Goal: Transaction & Acquisition: Purchase product/service

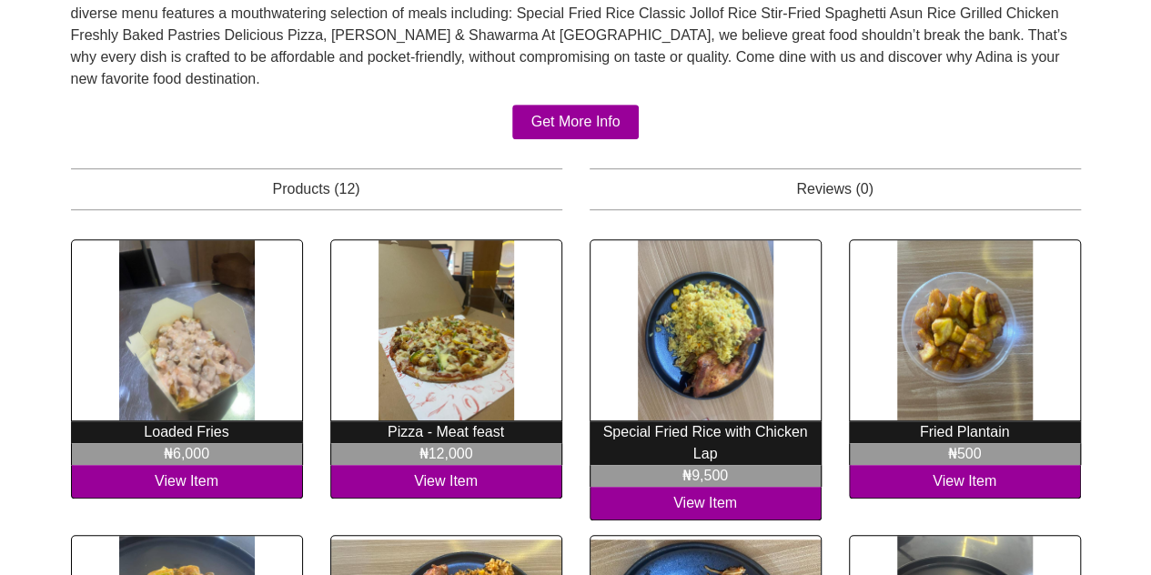
scroll to position [537, 0]
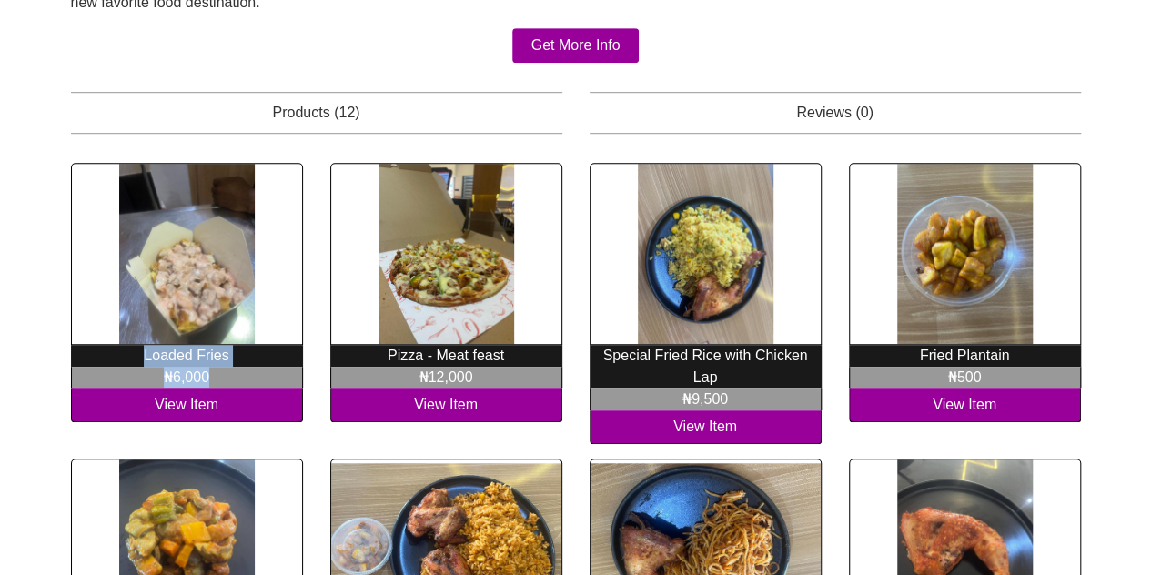
drag, startPoint x: 140, startPoint y: 294, endPoint x: 225, endPoint y: 322, distance: 89.2
click at [225, 322] on div "Loaded Fries ₦6,000 View Item" at bounding box center [186, 303] width 259 height 281
copy div "Loaded Fries ₦6,000"
click at [400, 345] on p "Pizza - Meat feast" at bounding box center [446, 356] width 232 height 22
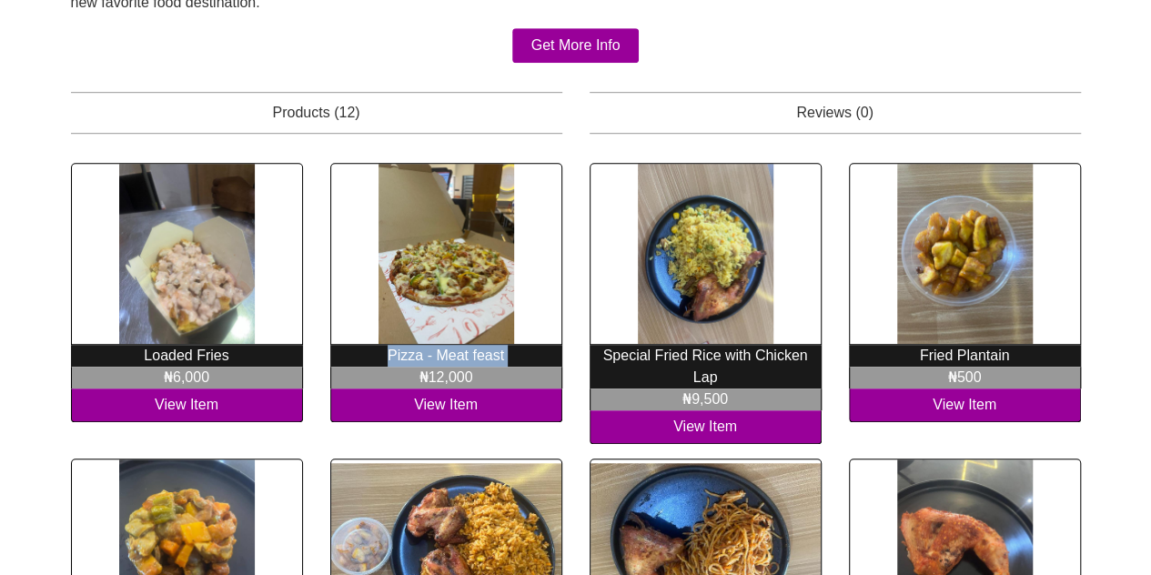
click at [400, 345] on p "Pizza - Meat feast" at bounding box center [446, 356] width 232 height 22
copy div "Pizza - Meat feast"
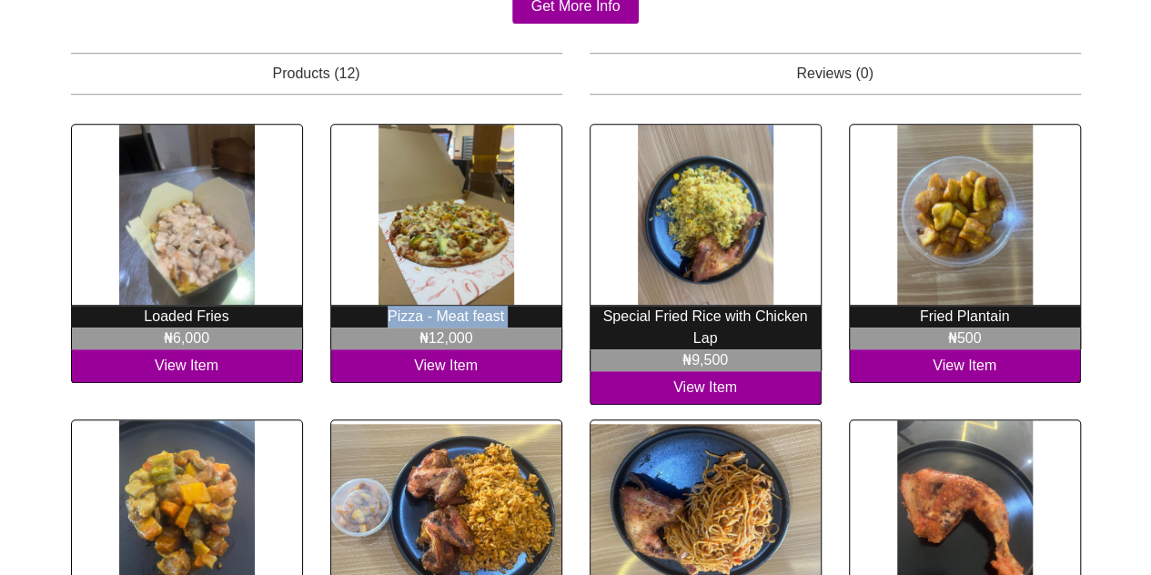
scroll to position [580, 0]
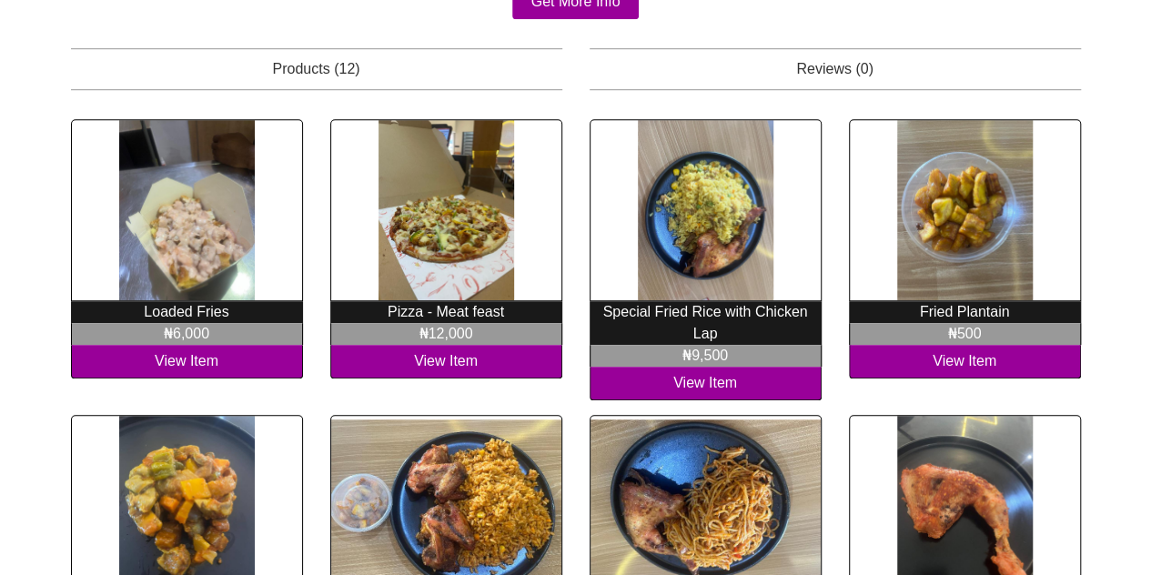
click at [659, 301] on p "Special Fried Rice with Chicken Lap" at bounding box center [705, 323] width 232 height 44
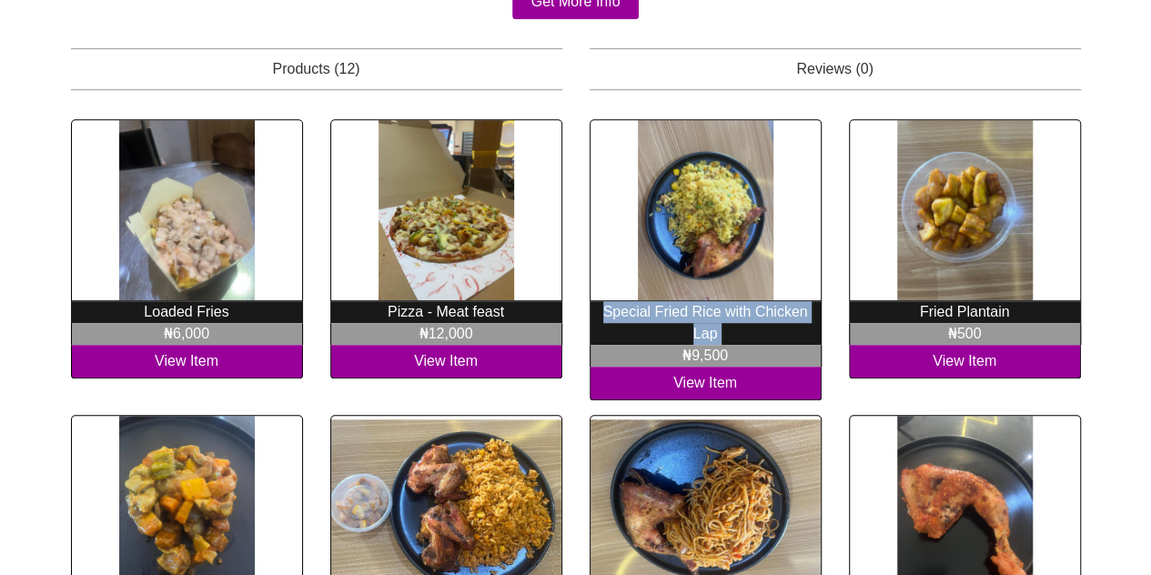
click at [659, 301] on p "Special Fried Rice with Chicken Lap" at bounding box center [705, 323] width 232 height 44
copy div "Special Fried Rice with Chicken Lap"
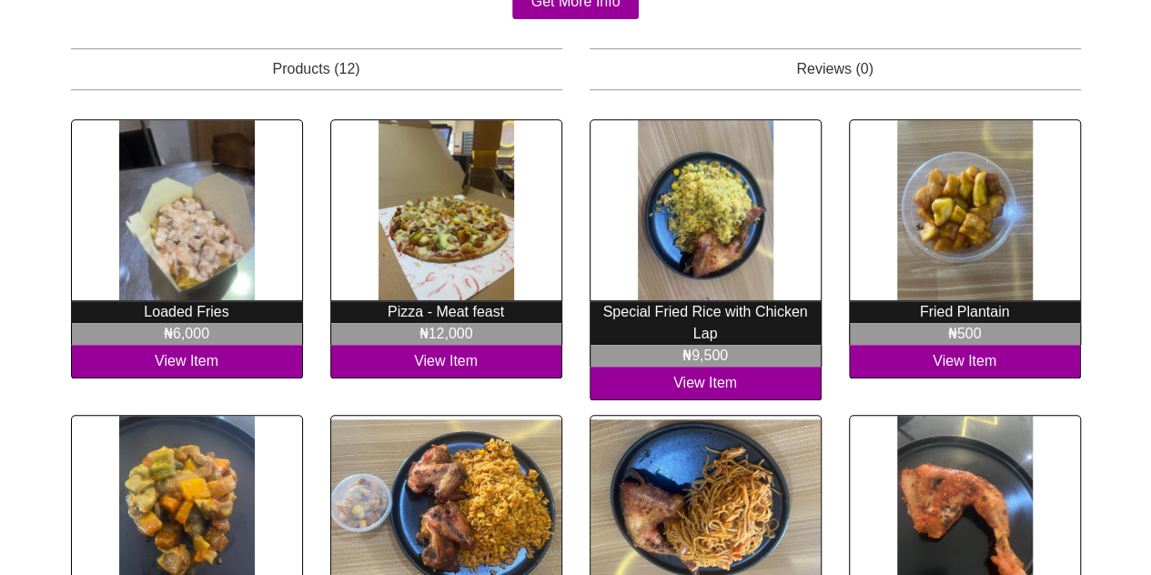
click at [927, 301] on p "Fried Plantain" at bounding box center [965, 312] width 232 height 22
copy div "Fried Plantain"
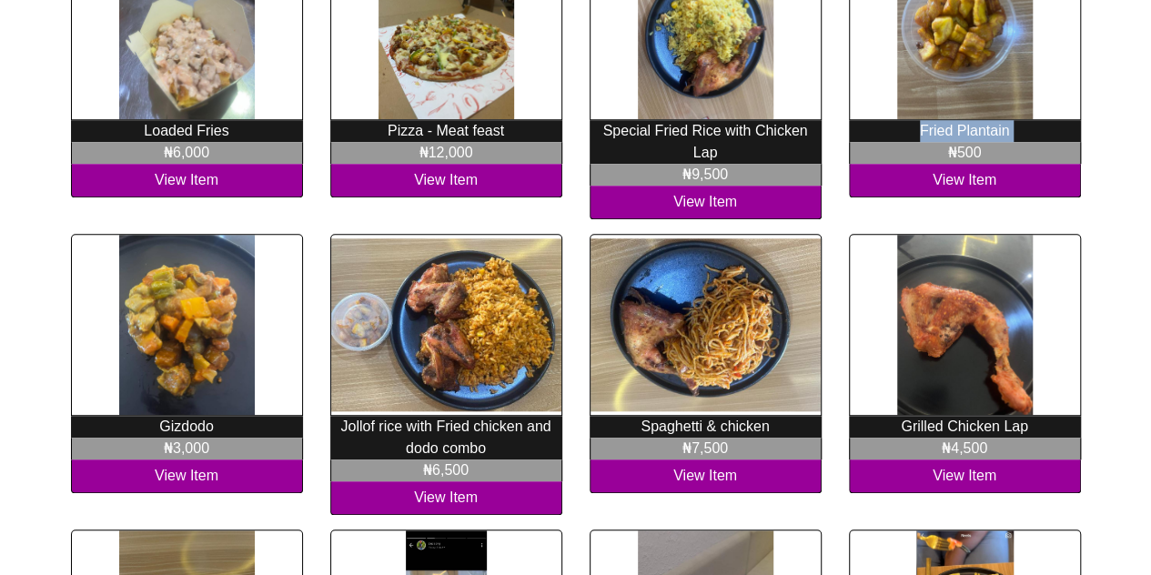
scroll to position [788, 0]
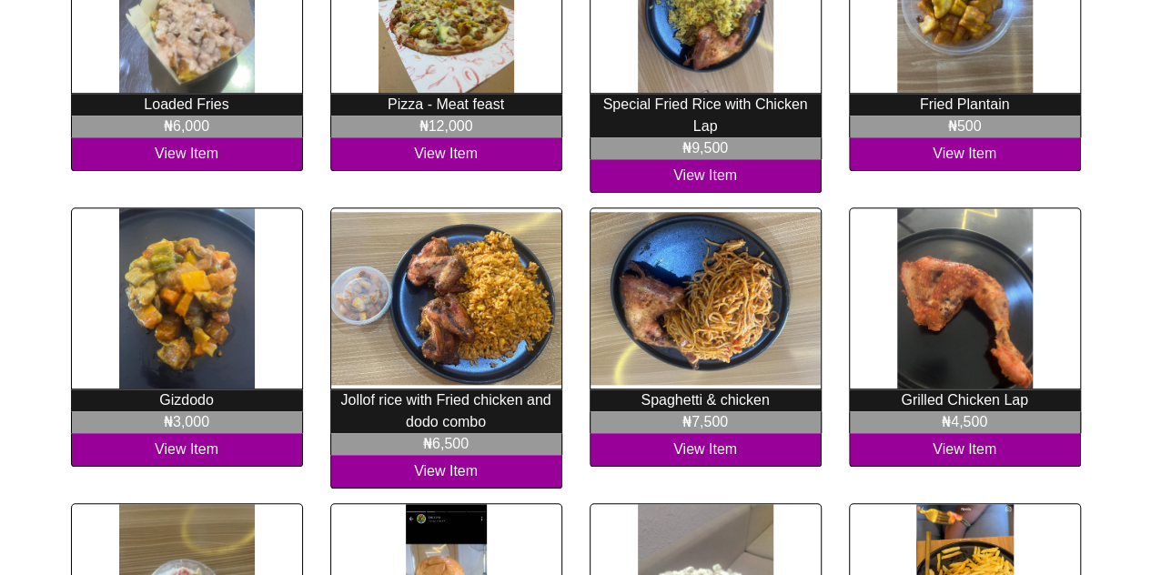
click at [198, 389] on p "Gizdodo" at bounding box center [187, 400] width 232 height 22
copy div "Gizdodo"
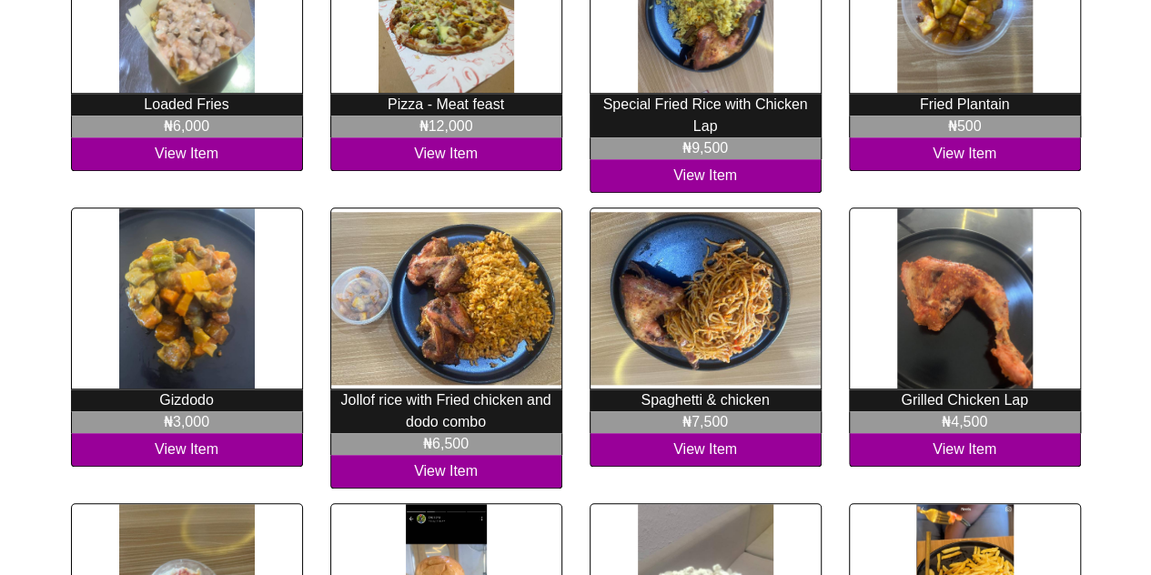
click at [418, 389] on p "Jollof rice with Fried chicken and dodo combo" at bounding box center [446, 411] width 232 height 44
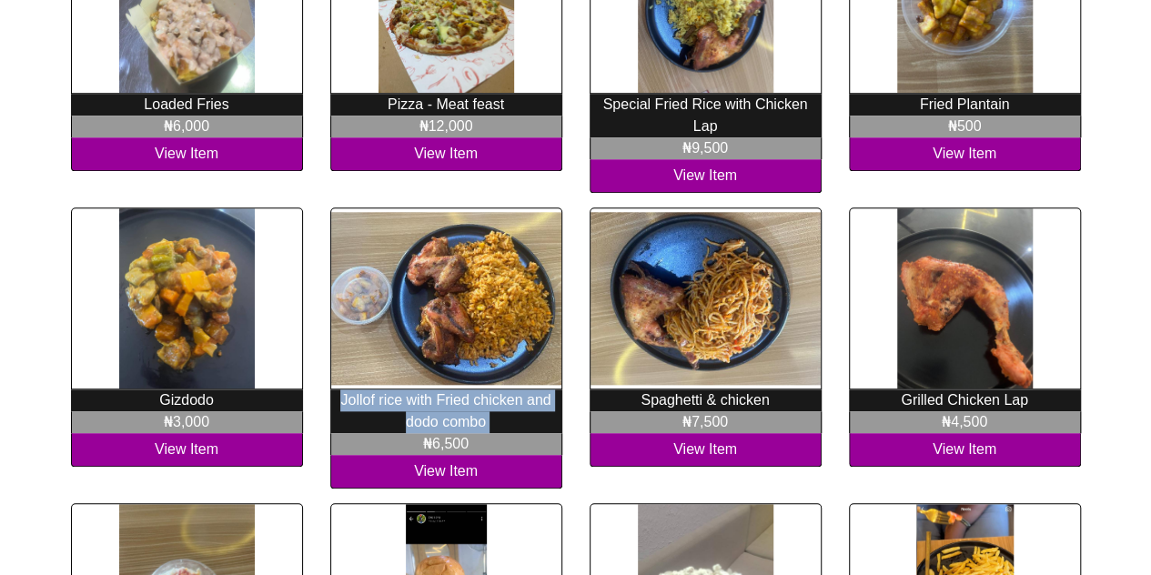
click at [418, 389] on p "Jollof rice with Fried chicken and dodo combo" at bounding box center [446, 411] width 232 height 44
copy div "Jollof rice with Fried chicken and dodo combo"
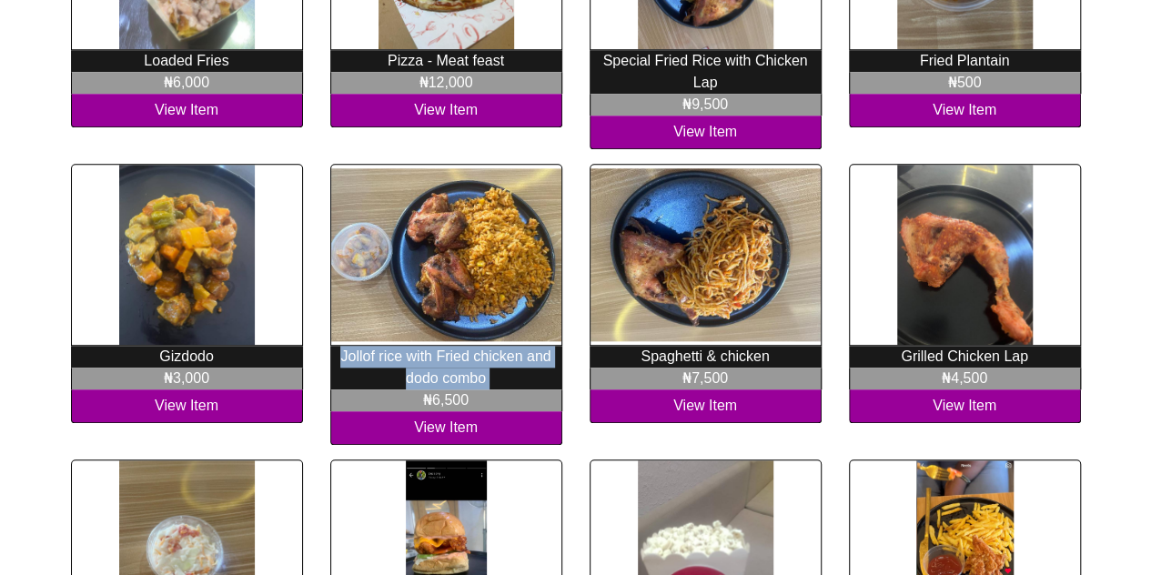
scroll to position [840, 0]
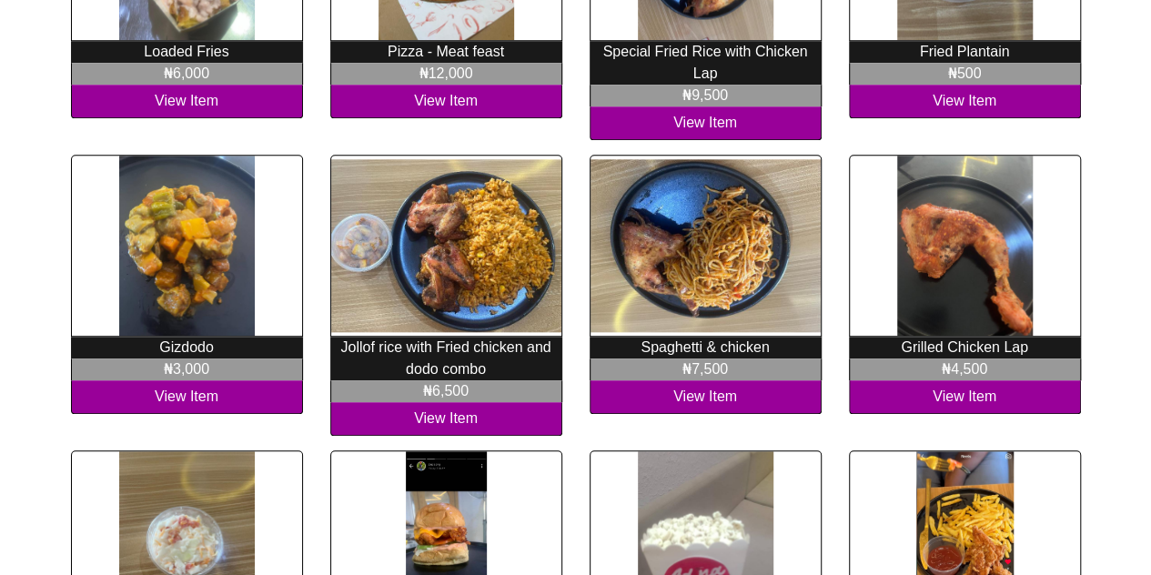
click at [684, 337] on p "Spaghetti & chicken" at bounding box center [705, 348] width 232 height 22
copy div "Spaghetti & chicken"
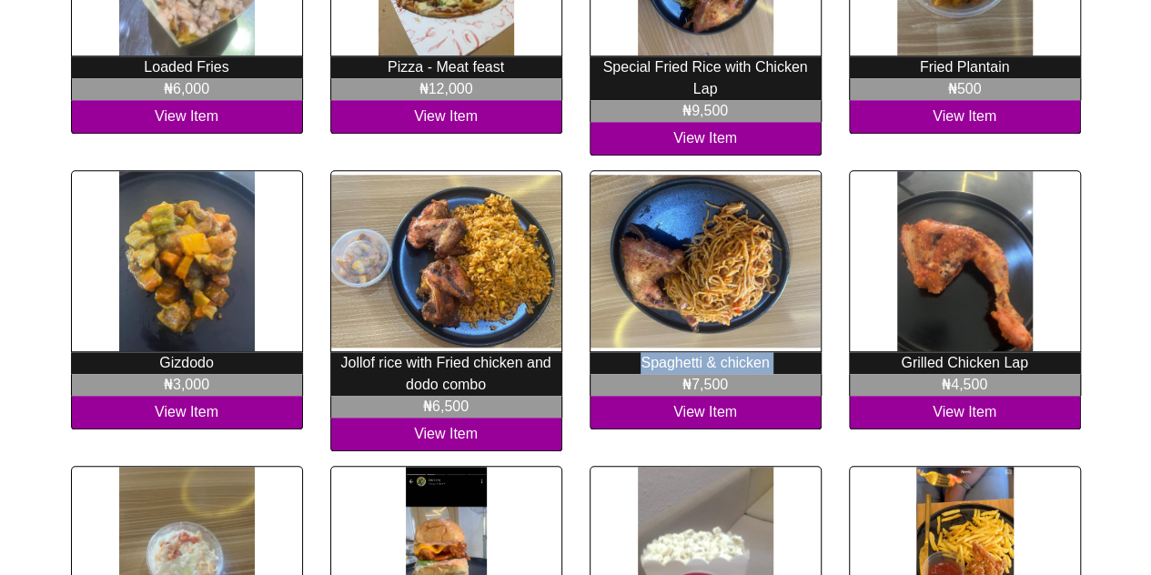
scroll to position [822, 0]
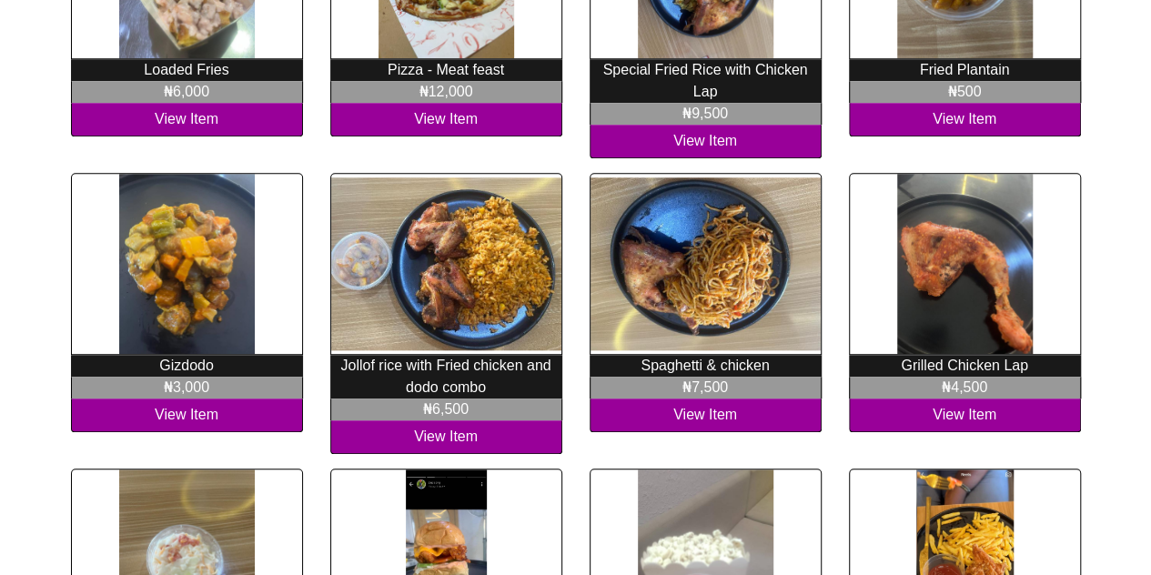
click at [923, 355] on p "Grilled Chicken Lap" at bounding box center [965, 366] width 232 height 22
copy div "Grilled Chicken Lap"
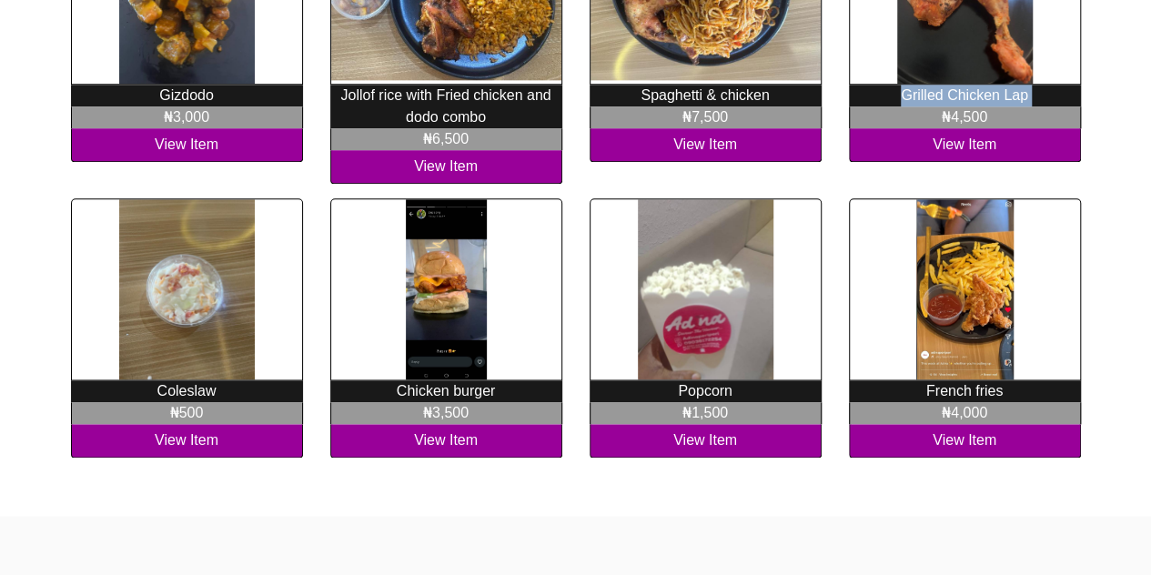
scroll to position [1124, 0]
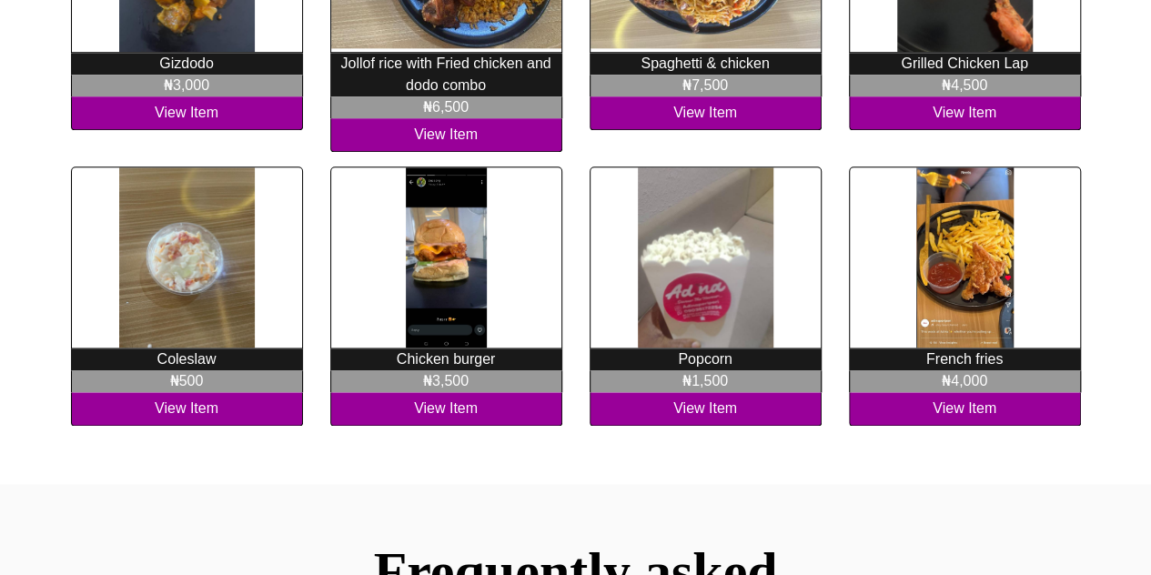
click at [183, 348] on p "Coleslaw" at bounding box center [187, 359] width 232 height 22
copy p "Coleslaw"
click at [417, 348] on p "Chicken burger" at bounding box center [446, 359] width 232 height 22
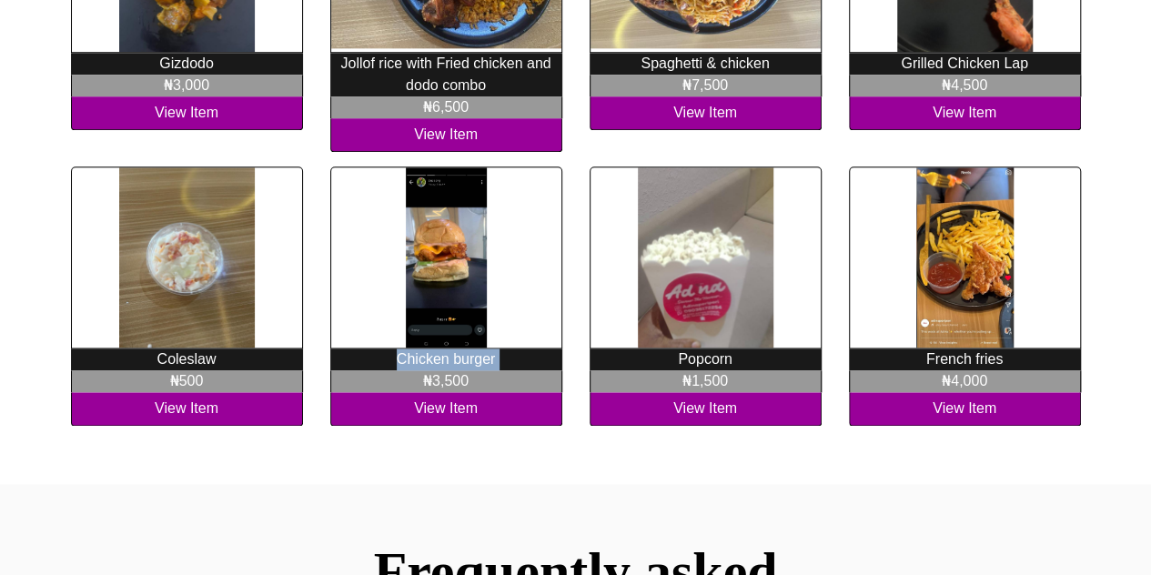
click at [417, 348] on p "Chicken burger" at bounding box center [446, 359] width 232 height 22
copy div "Chicken burger"
click at [699, 348] on p "Popcorn" at bounding box center [705, 359] width 232 height 22
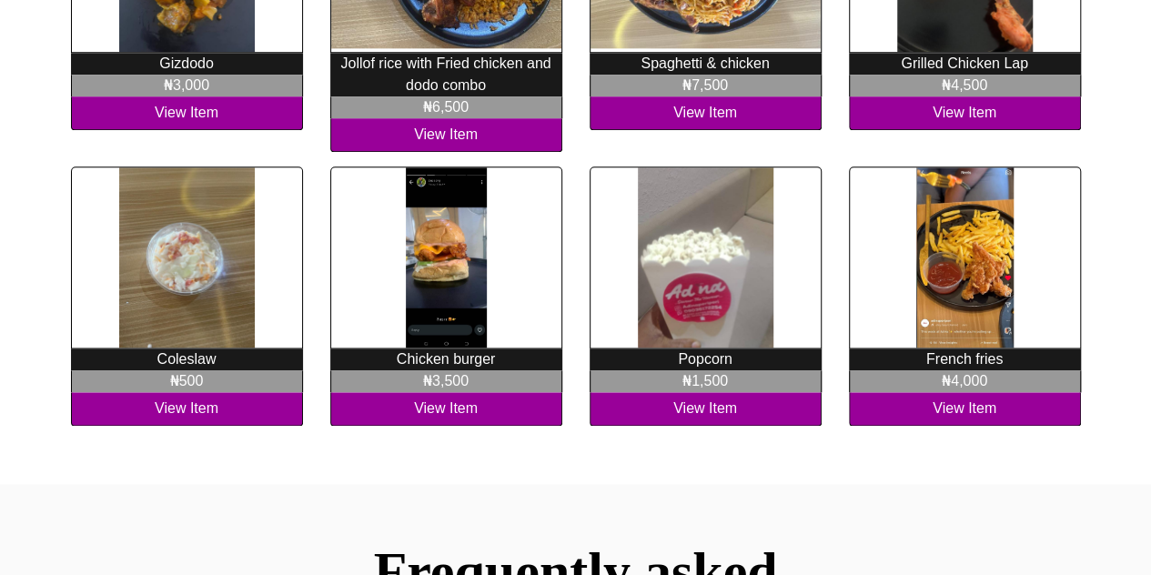
click at [945, 348] on p "French fries" at bounding box center [965, 359] width 232 height 22
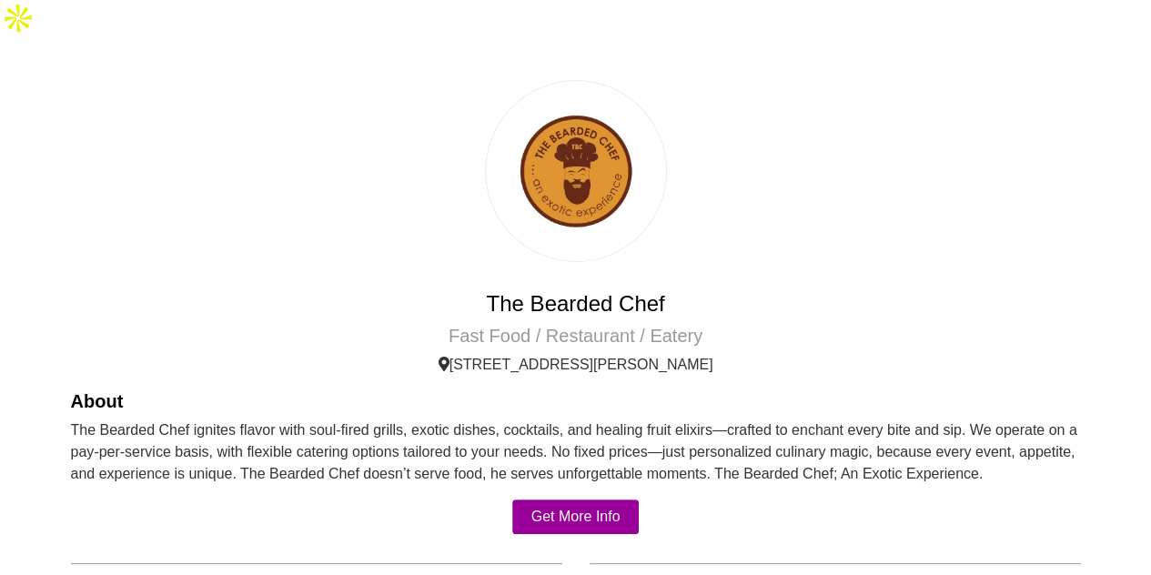
click at [505, 291] on h4 "The Bearded Chef" at bounding box center [576, 304] width 1010 height 26
copy div "The Bearded Chef"
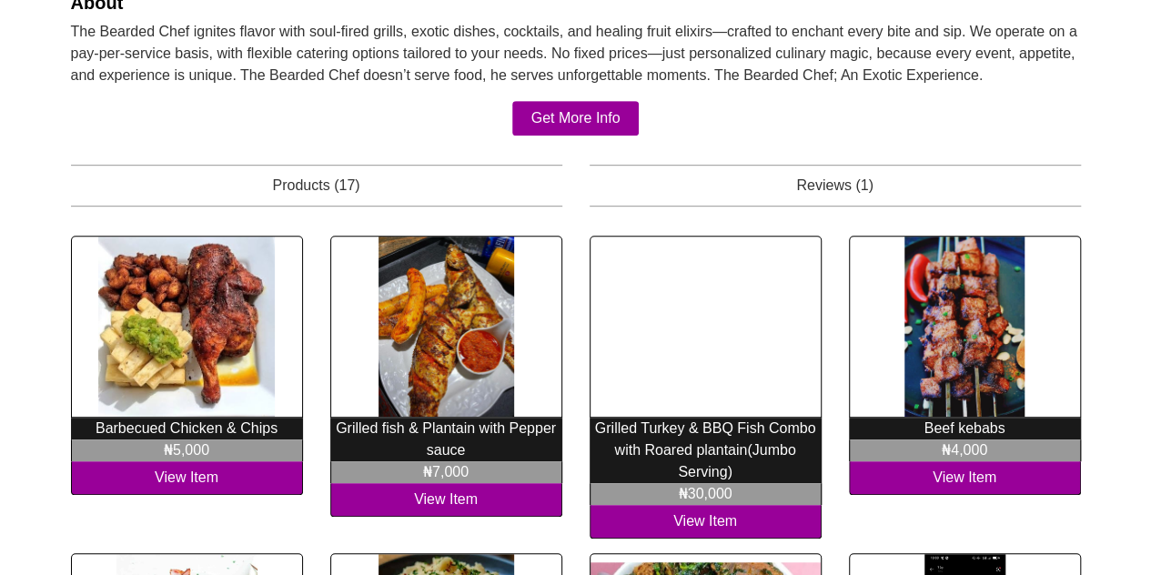
scroll to position [417, 0]
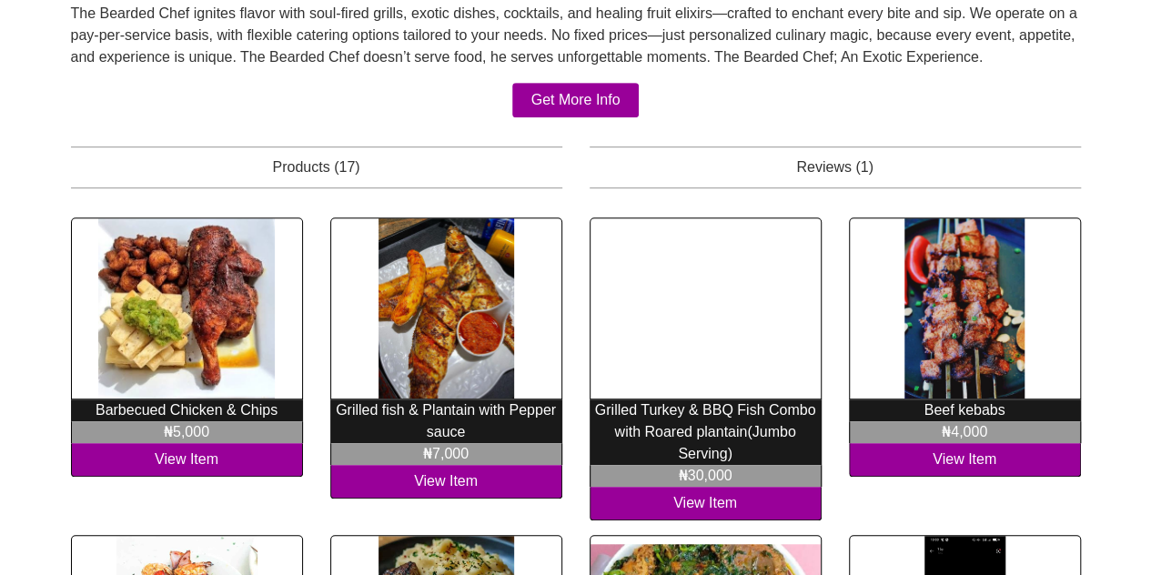
click at [239, 399] on p "Barbecued Chicken & Chips" at bounding box center [187, 410] width 232 height 22
copy div "Barbecued Chicken & Chips"
click at [494, 399] on p "Grilled fish & Plantain with Pepper sauce" at bounding box center [446, 421] width 232 height 44
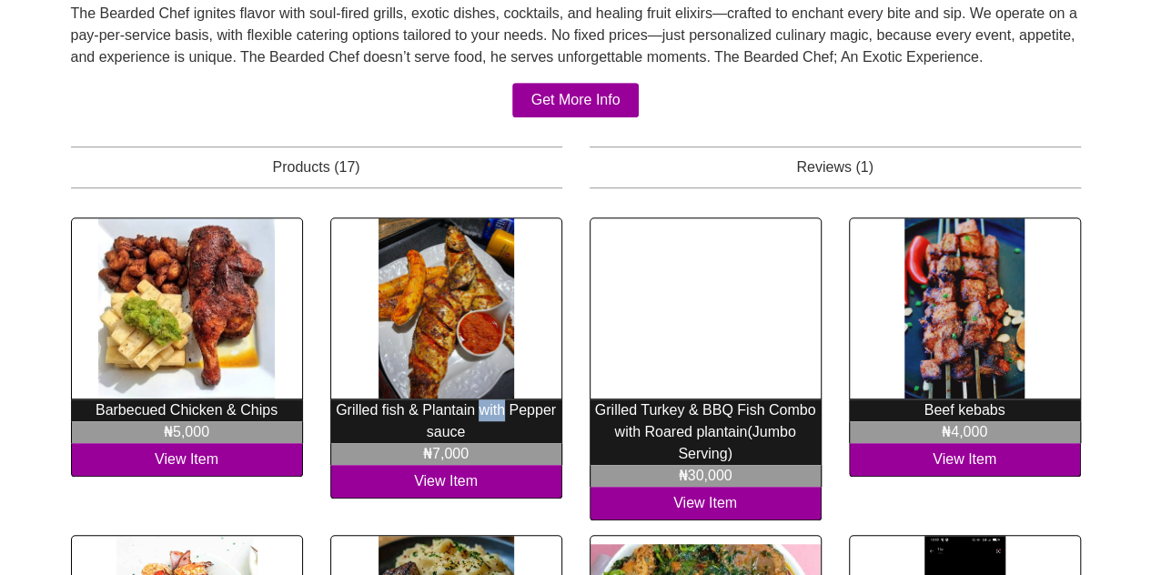
click at [494, 399] on p "Grilled fish & Plantain with Pepper sauce" at bounding box center [446, 421] width 232 height 44
copy div "Grilled fish & Plantain with Pepper sauce"
click at [612, 399] on p "Grilled Turkey & BBQ Fish Combo with Roared plantain(Jumbo Serving)" at bounding box center [705, 431] width 232 height 65
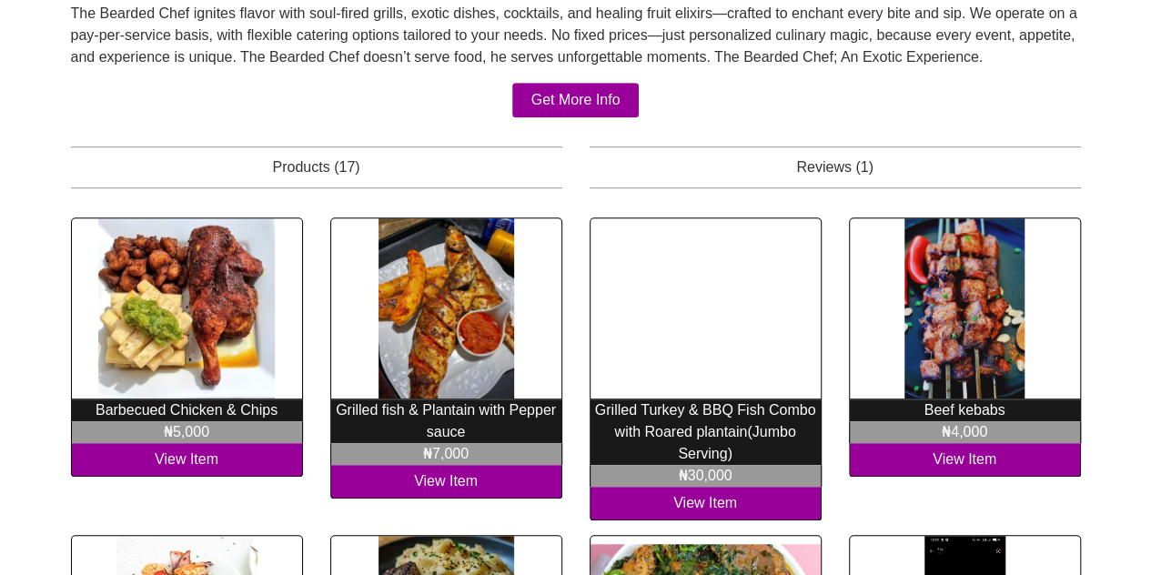
click at [941, 399] on p "Beef kebabs" at bounding box center [965, 410] width 232 height 22
copy p "Beef"
click at [954, 399] on p "Beef kebabs" at bounding box center [965, 410] width 232 height 22
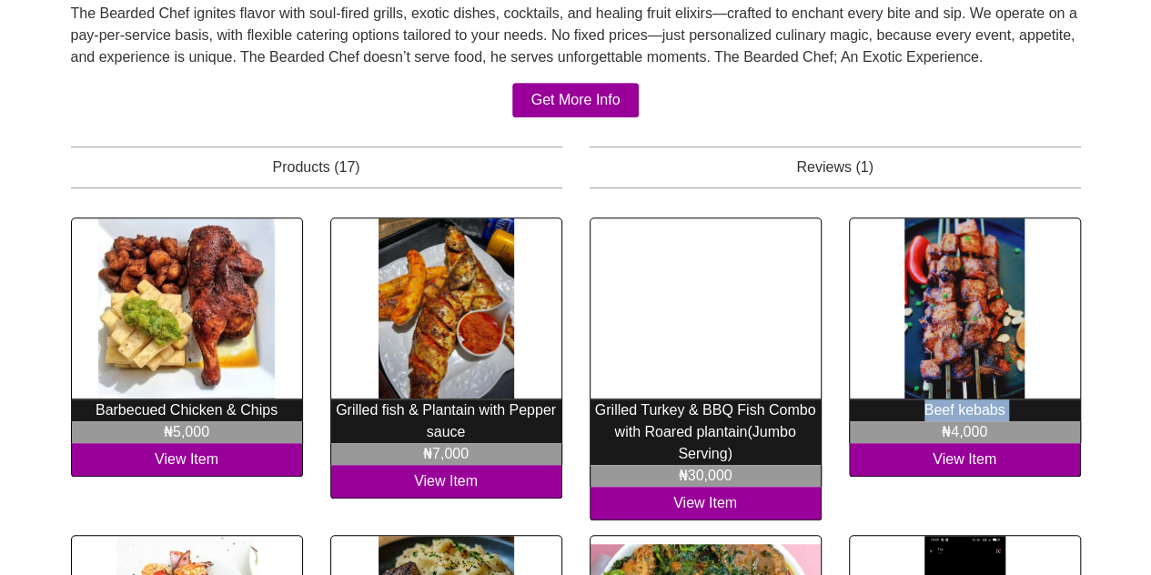
click at [954, 399] on p "Beef kebabs" at bounding box center [965, 410] width 232 height 22
copy div "Beef kebabs"
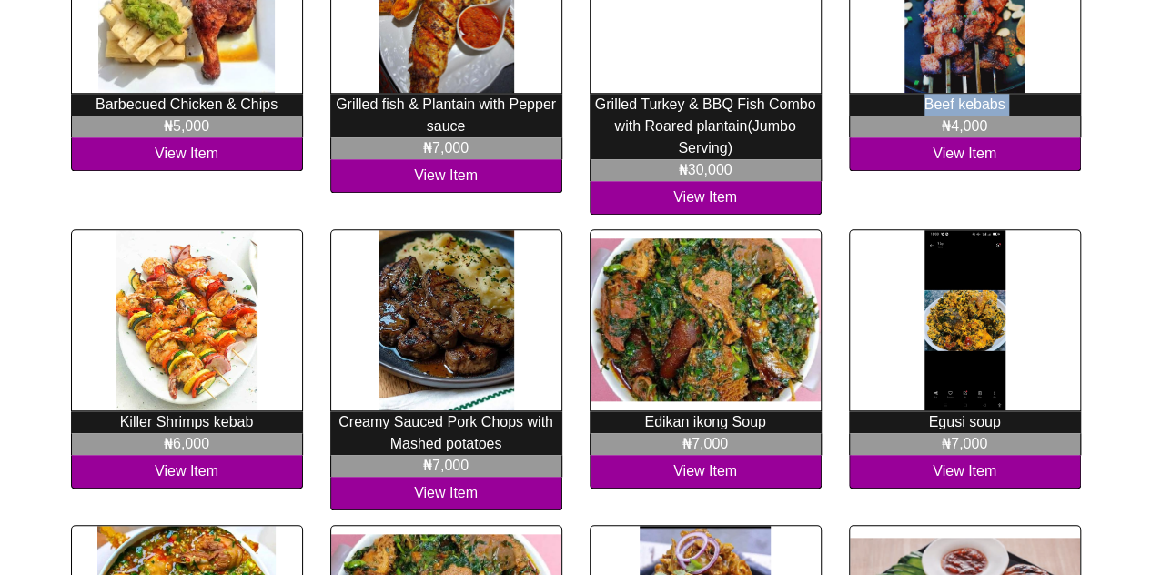
scroll to position [722, 0]
click at [220, 411] on p "Killer Shrimps kebab" at bounding box center [187, 422] width 232 height 22
click at [128, 411] on p "Killer Shrimps kebab" at bounding box center [187, 422] width 232 height 22
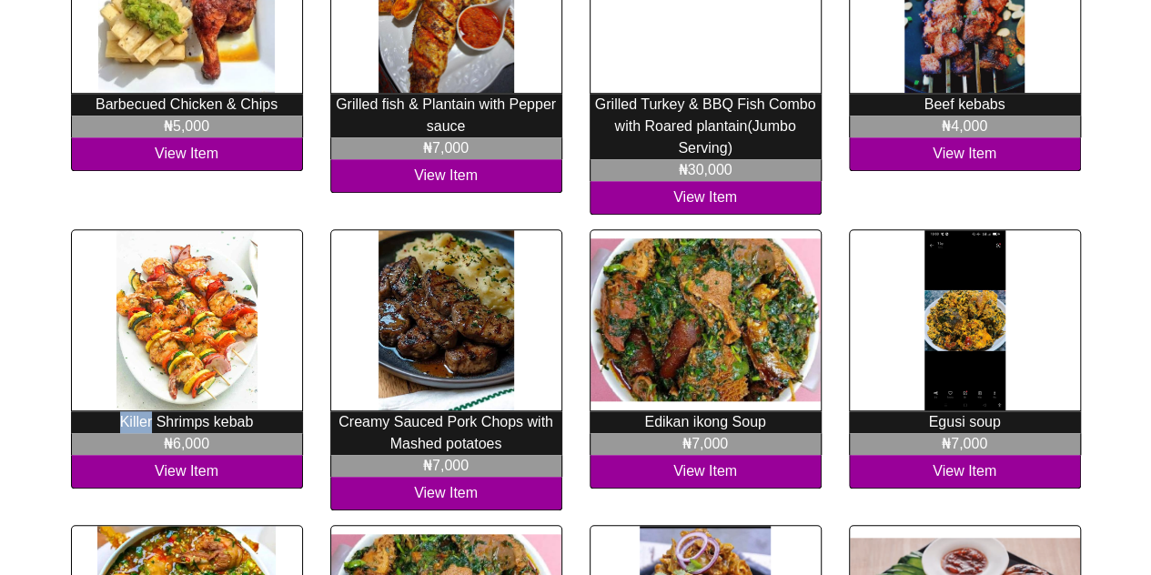
copy p "Killer"
click at [221, 411] on p "Killer Shrimps kebab" at bounding box center [187, 422] width 232 height 22
copy div "Killer Shrimps kebab"
click at [221, 411] on p "Killer Shrimps kebab" at bounding box center [187, 422] width 232 height 22
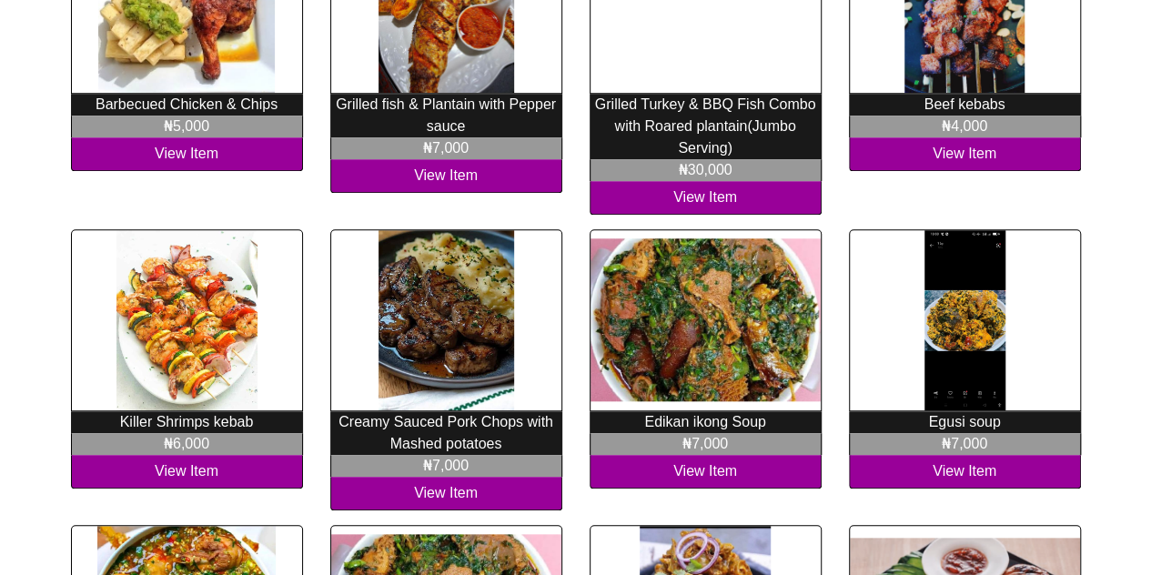
click at [360, 411] on p "Creamy Sauced Pork Chops with Mashed potatoes" at bounding box center [446, 433] width 232 height 44
copy p "Creamy"
click at [360, 411] on p "Creamy Sauced Pork Chops with Mashed potatoes" at bounding box center [446, 433] width 232 height 44
click at [424, 411] on p "Creamy Sauced Pork Chops with Mashed potatoes" at bounding box center [446, 433] width 232 height 44
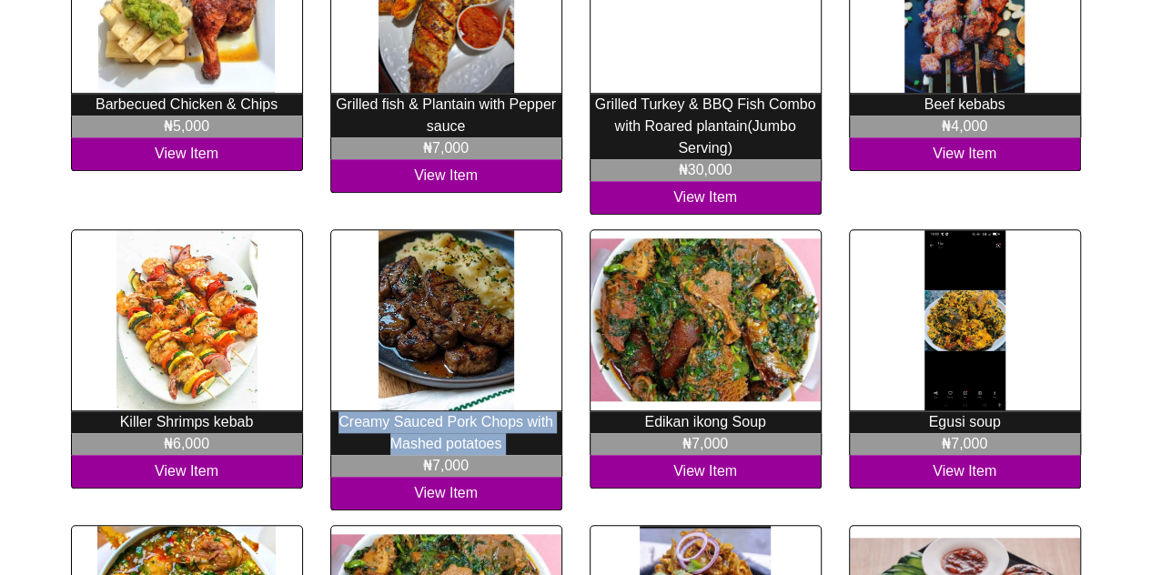
click at [424, 411] on p "Creamy Sauced Pork Chops with Mashed potatoes" at bounding box center [446, 433] width 232 height 44
copy div "Creamy Sauced Pork Chops with Mashed potatoes"
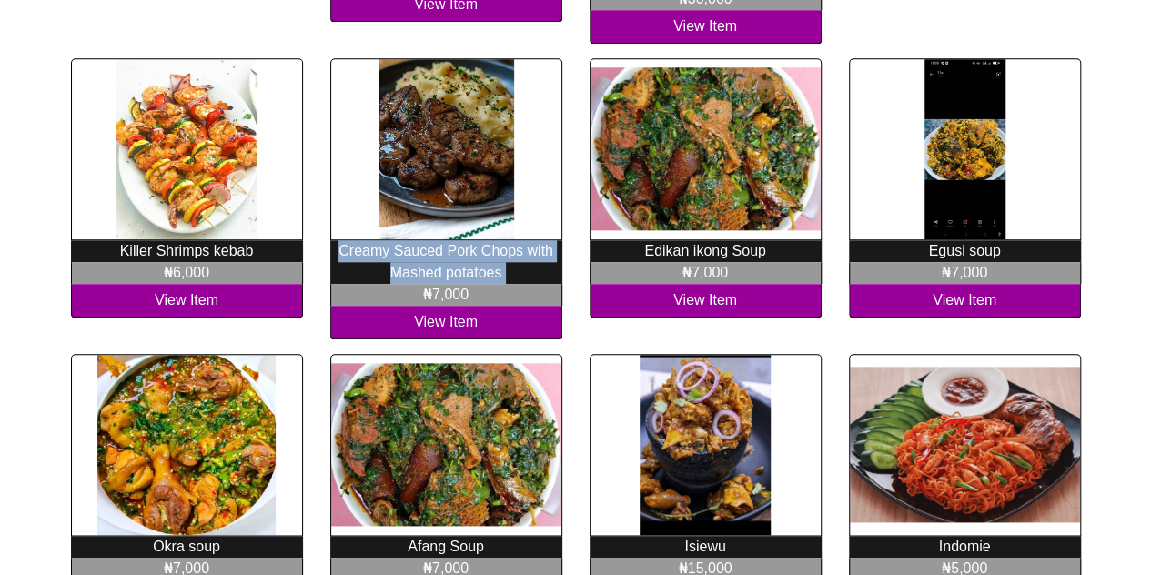
scroll to position [891, 0]
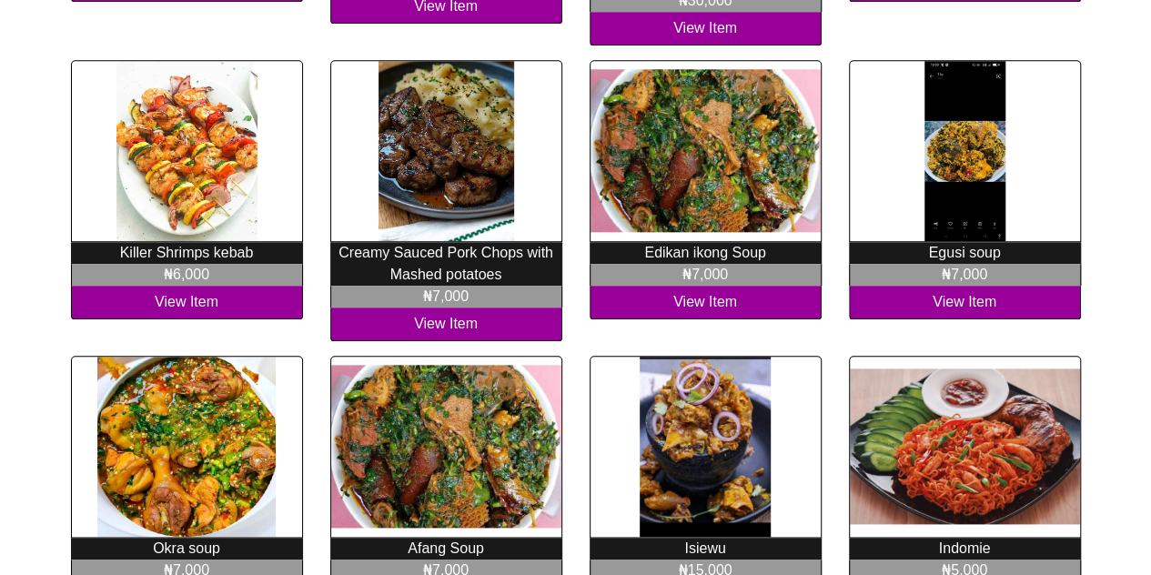
click at [664, 242] on p "Edikan ikong Soup" at bounding box center [705, 253] width 232 height 22
copy p "Edikan"
click at [703, 264] on p "₦7,000" at bounding box center [705, 275] width 232 height 22
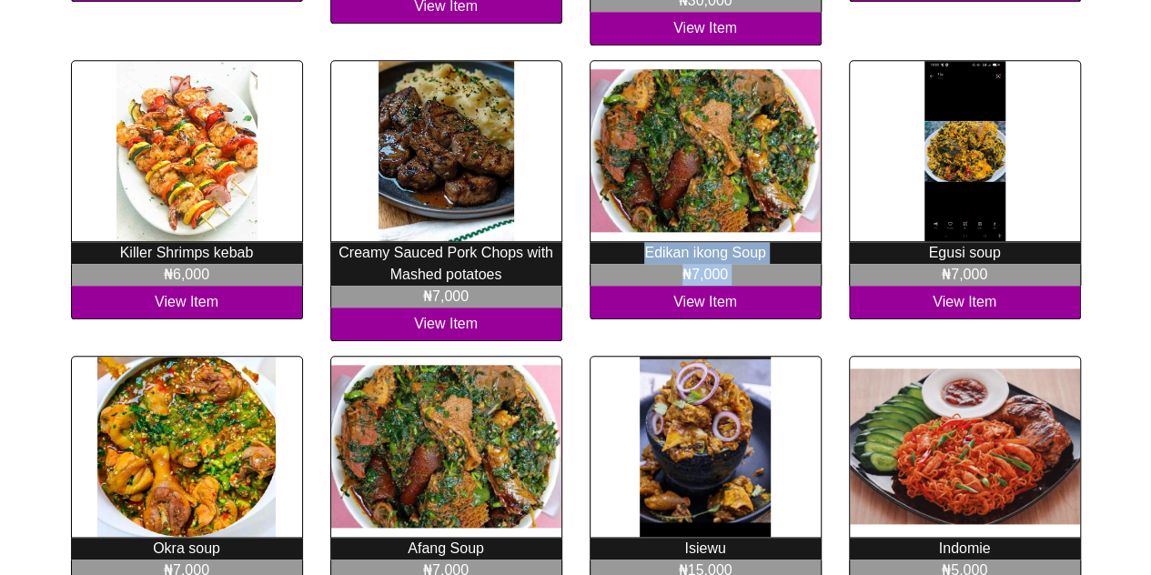
click at [703, 264] on p "₦7,000" at bounding box center [705, 275] width 232 height 22
click at [700, 242] on p "Edikan ikong Soup" at bounding box center [705, 253] width 232 height 22
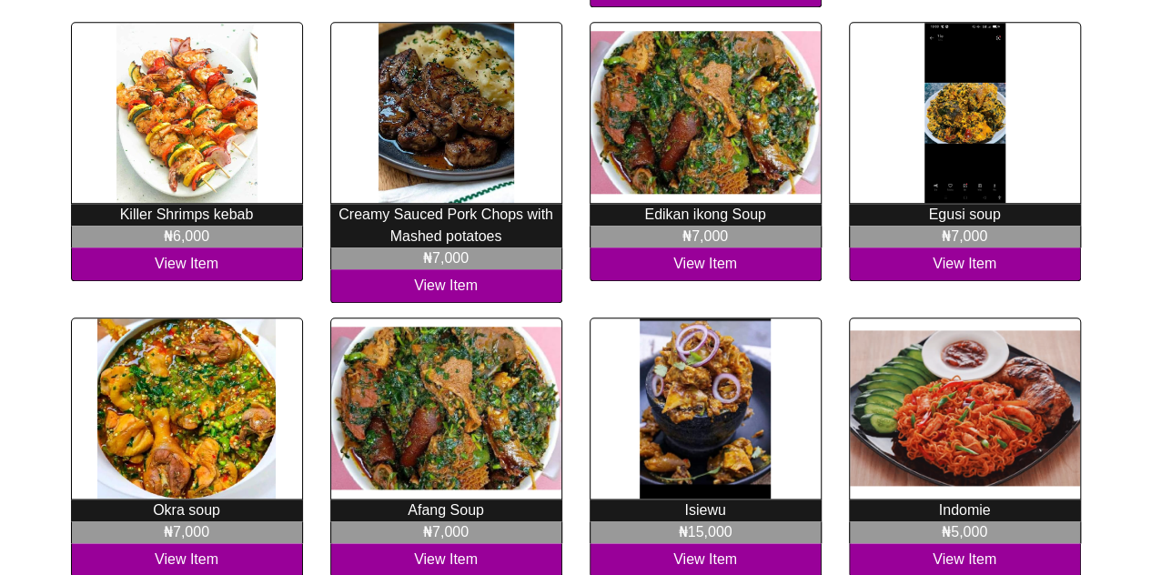
click at [937, 204] on p "Egusi soup" at bounding box center [965, 215] width 232 height 22
click at [951, 204] on p "Egusi soup" at bounding box center [965, 215] width 232 height 22
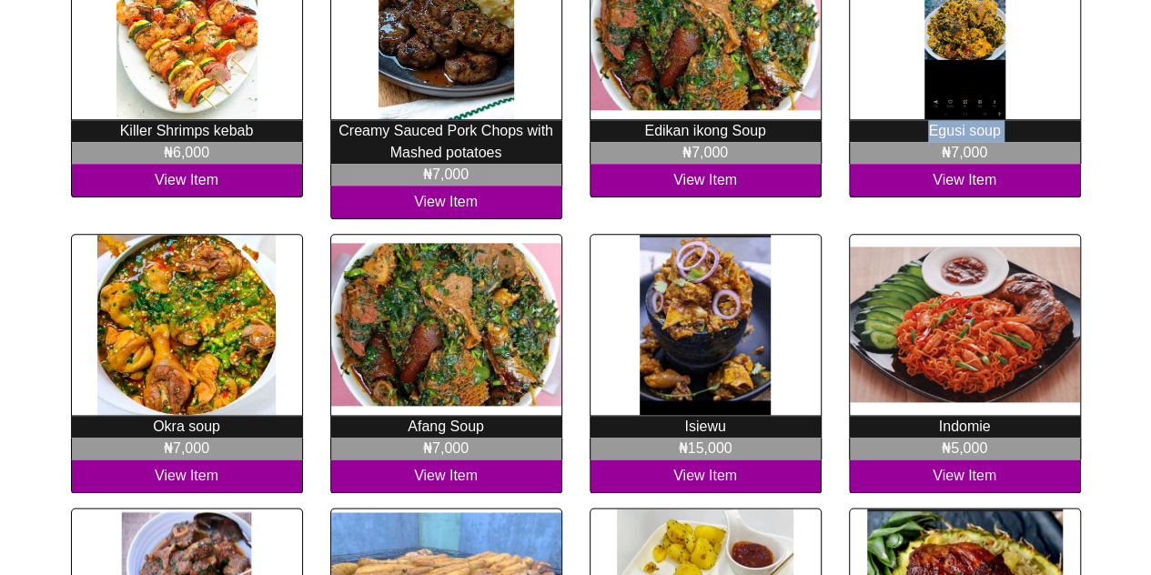
scroll to position [1019, 0]
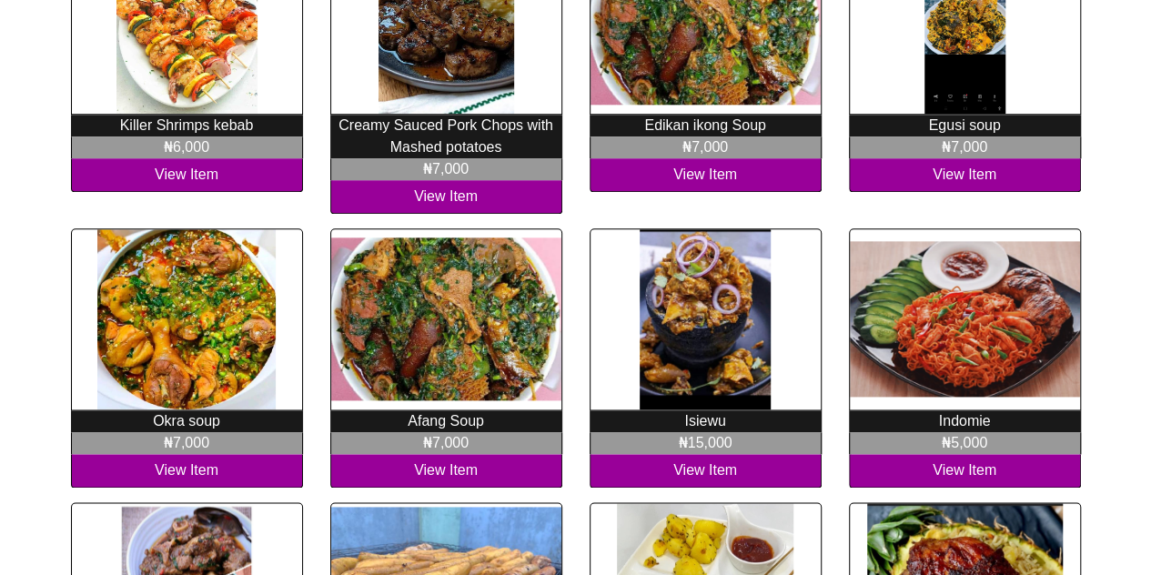
click at [166, 410] on p "Okra soup" at bounding box center [187, 421] width 232 height 22
click at [198, 410] on p "Okra soup" at bounding box center [187, 421] width 232 height 22
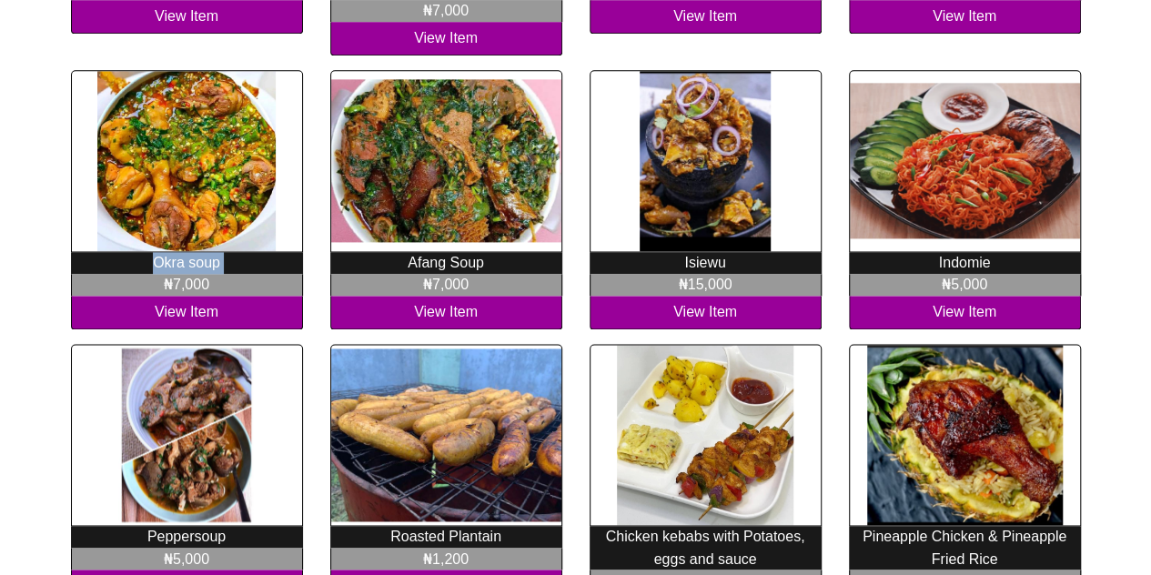
scroll to position [1182, 0]
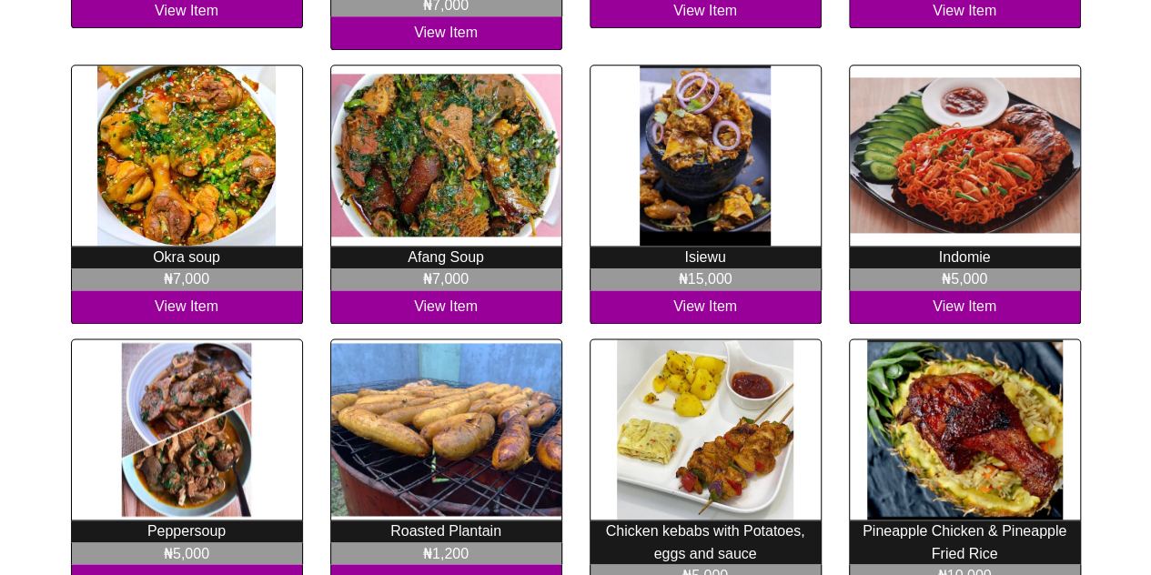
click at [696, 247] on p "Isiewu" at bounding box center [705, 258] width 232 height 22
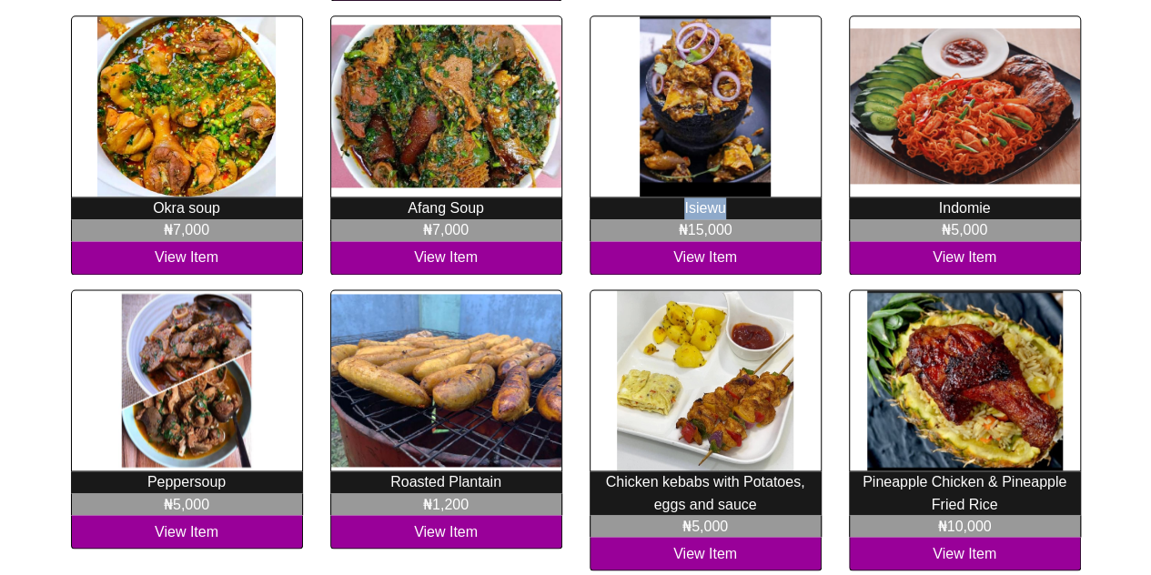
scroll to position [1233, 0]
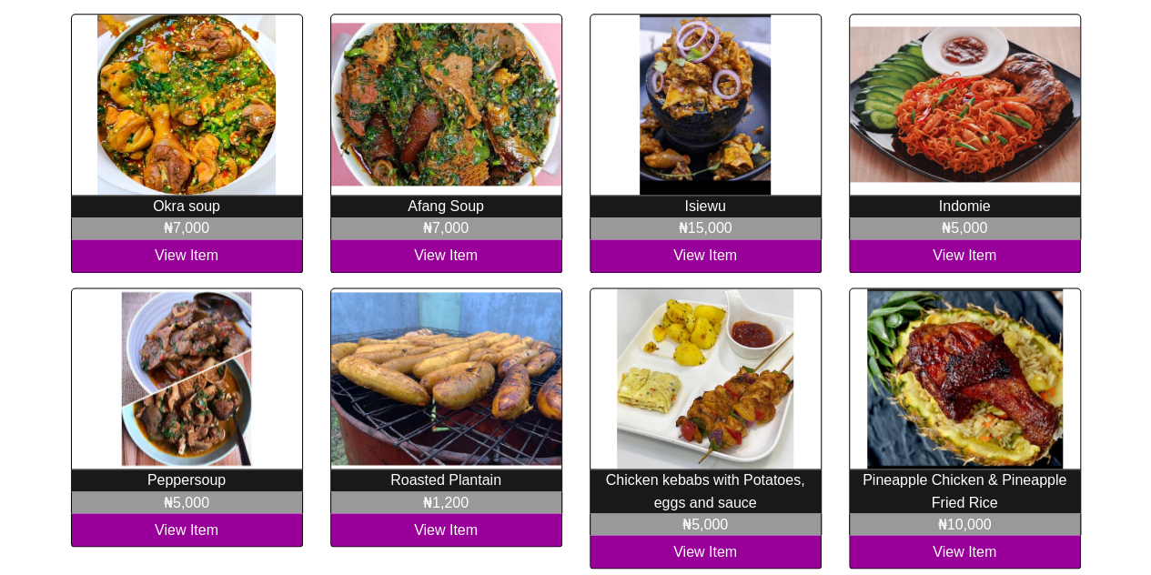
click at [948, 196] on p "Indomie" at bounding box center [965, 207] width 232 height 22
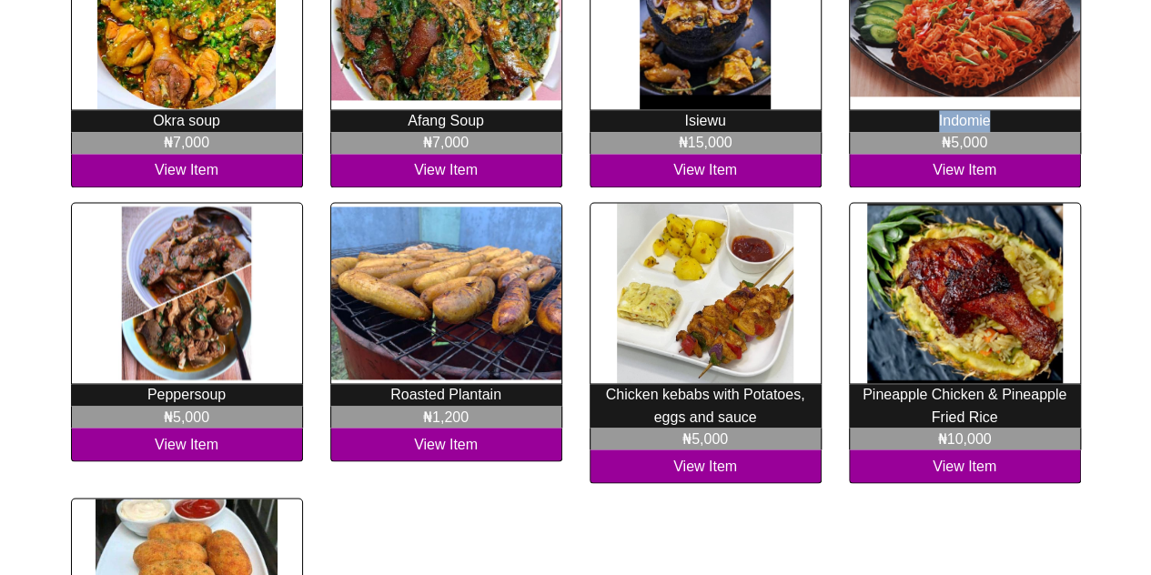
scroll to position [1323, 0]
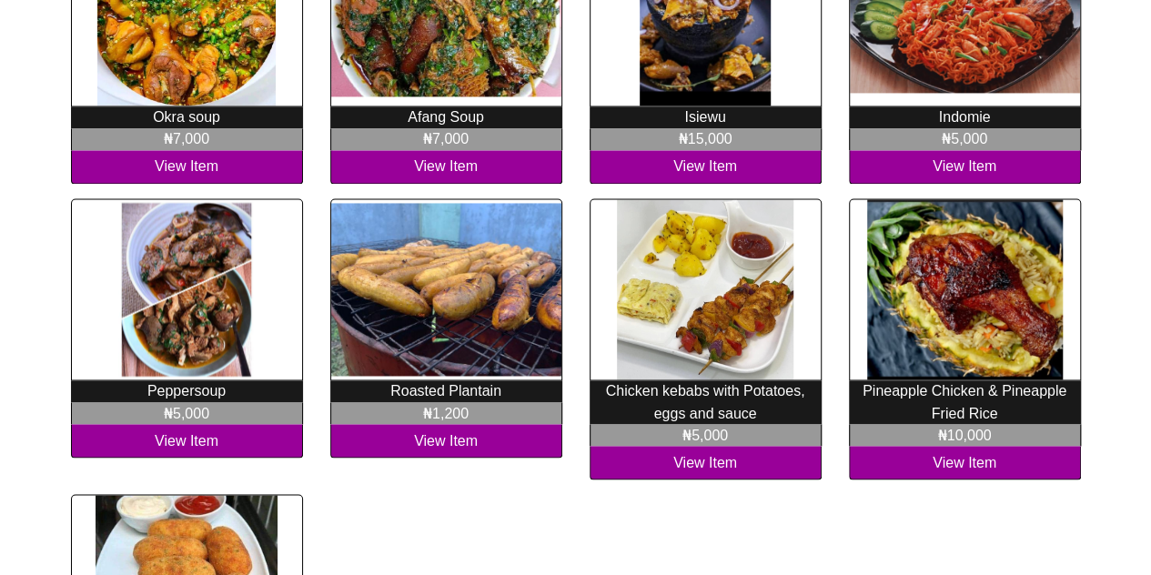
click at [184, 380] on p "Peppersoup" at bounding box center [187, 391] width 232 height 22
click at [420, 380] on p "Roasted Plantain" at bounding box center [446, 391] width 232 height 22
click at [461, 380] on p "Roasted Plantain" at bounding box center [446, 391] width 232 height 22
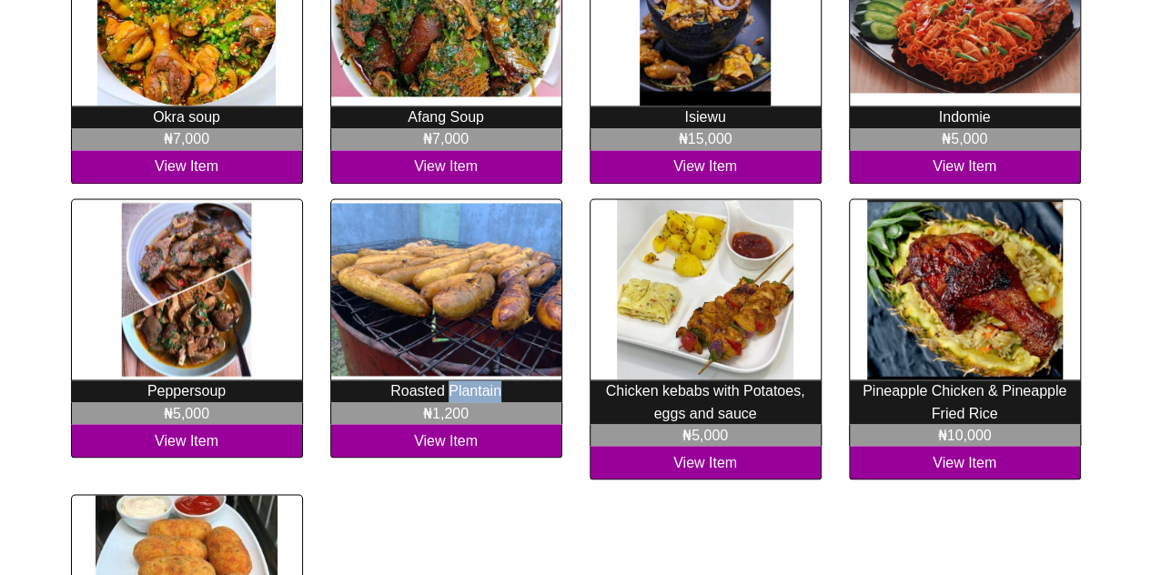
click at [461, 380] on p "Roasted Plantain" at bounding box center [446, 391] width 232 height 22
click at [611, 380] on p "Chicken kebabs with Potatoes, eggs and sauce" at bounding box center [705, 402] width 232 height 44
click at [684, 380] on p "Chicken kebabs with Potatoes, eggs and sauce" at bounding box center [705, 402] width 232 height 44
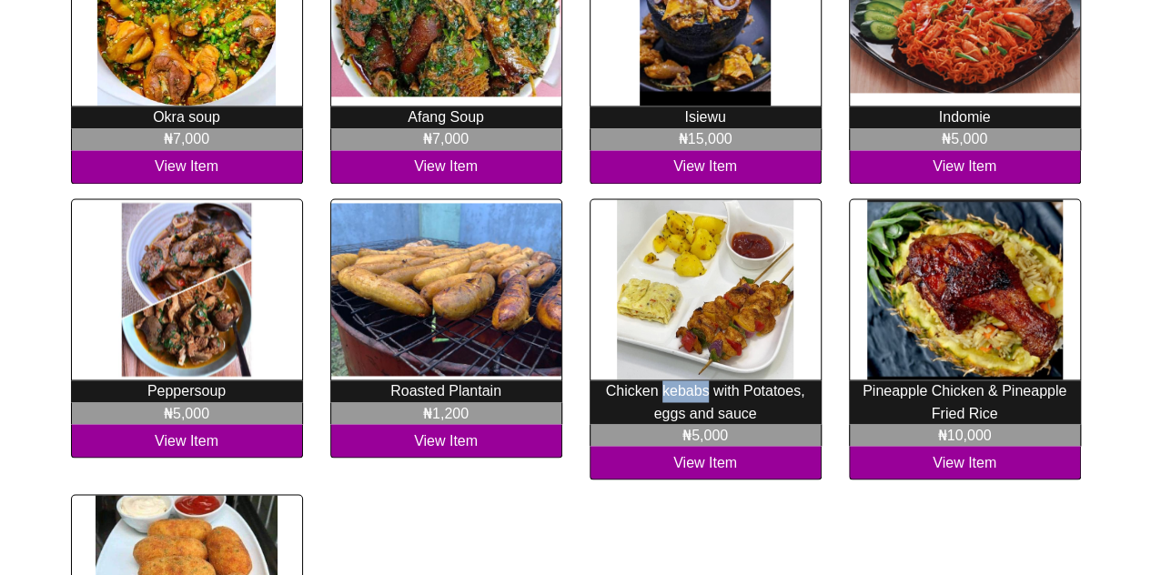
click at [684, 380] on p "Chicken kebabs with Potatoes, eggs and sauce" at bounding box center [705, 402] width 232 height 44
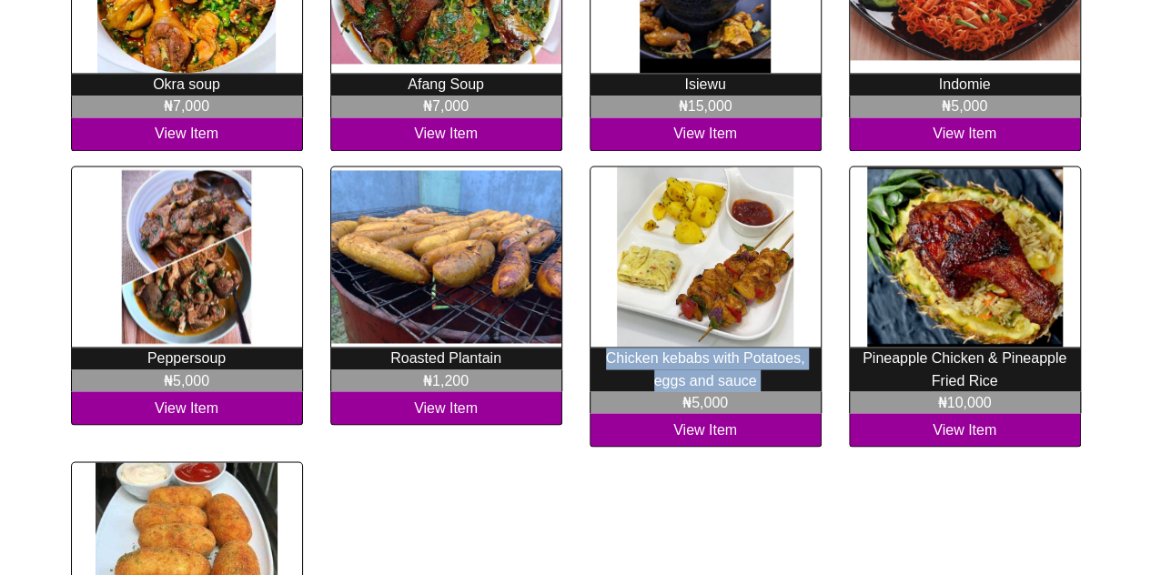
scroll to position [1355, 0]
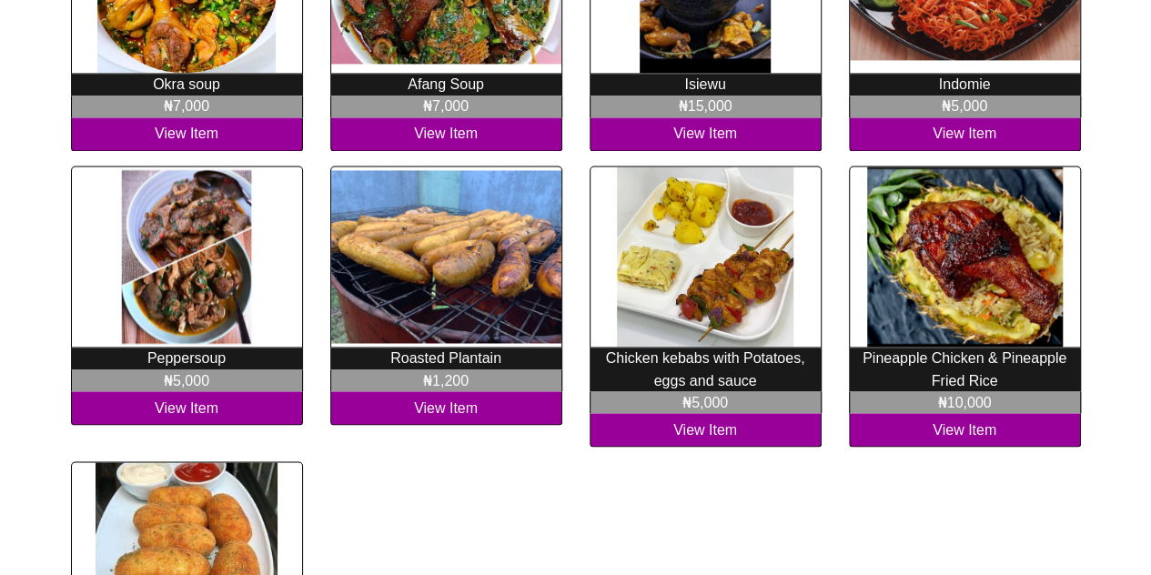
click at [875, 347] on p "Pineapple Chicken & Pineapple Fried Rice" at bounding box center [965, 369] width 232 height 44
click at [903, 347] on p "Pineapple Chicken & Pineapple Fried Rice" at bounding box center [965, 369] width 232 height 44
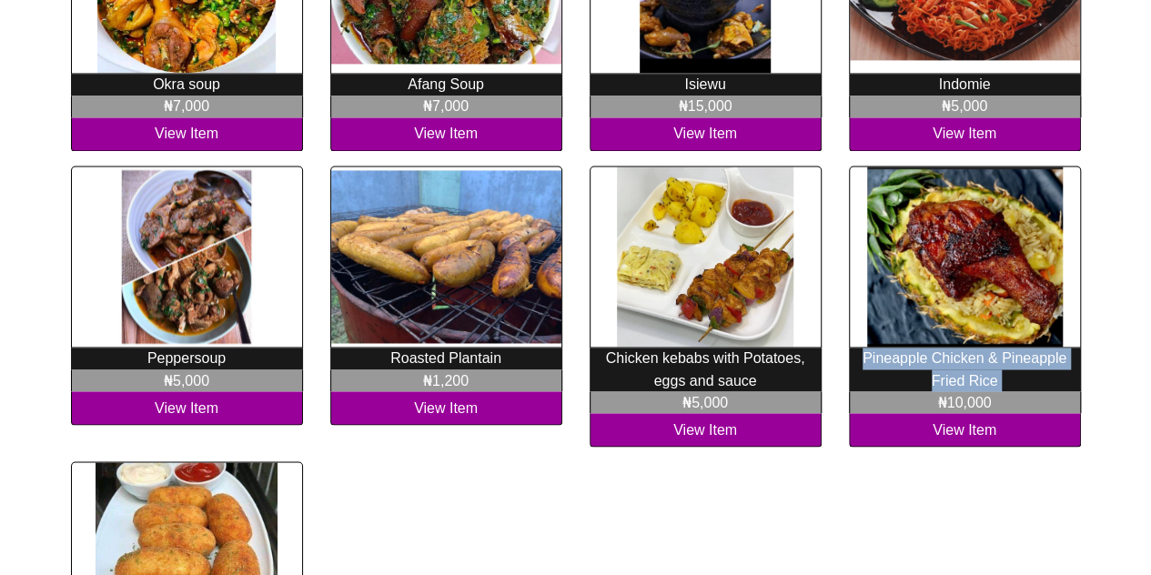
click at [903, 347] on p "Pineapple Chicken & Pineapple Fried Rice" at bounding box center [965, 369] width 232 height 44
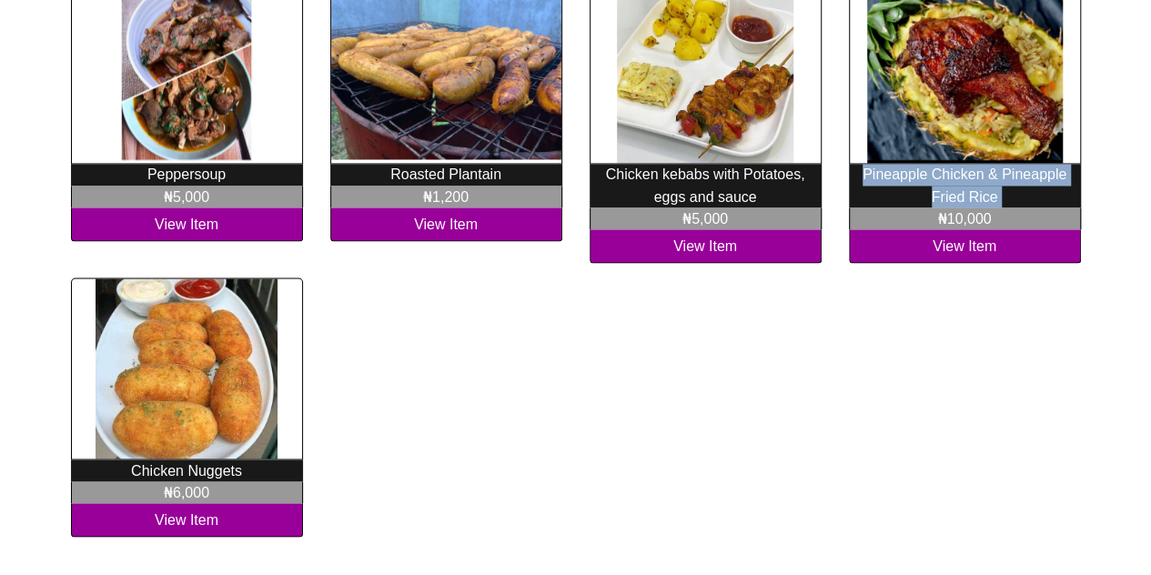
scroll to position [1575, 0]
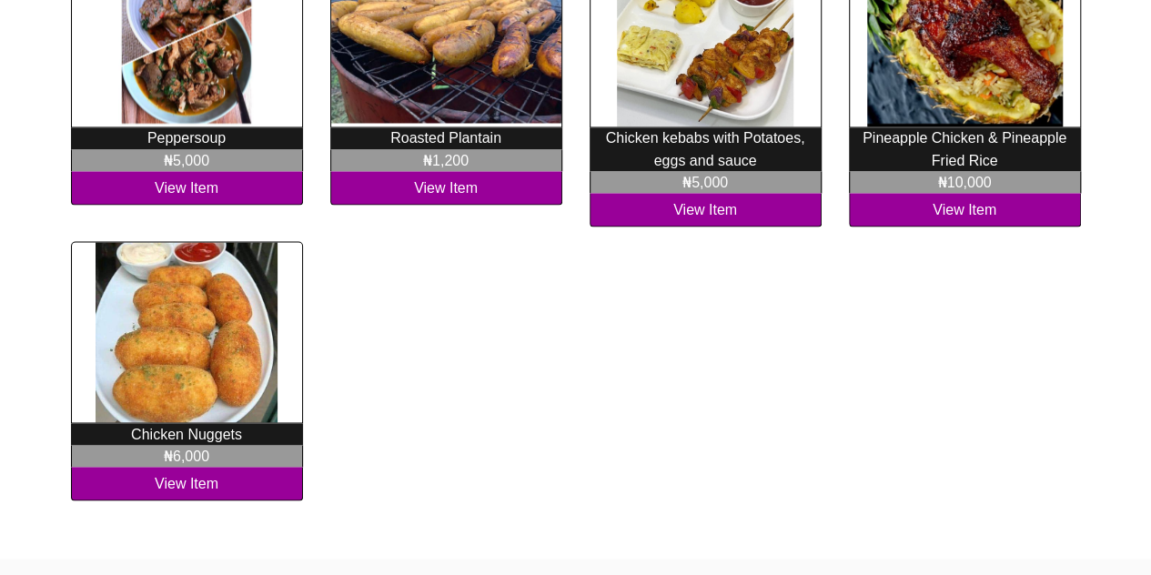
click at [213, 423] on p "Chicken Nuggets" at bounding box center [187, 434] width 232 height 22
